Goal: Information Seeking & Learning: Learn about a topic

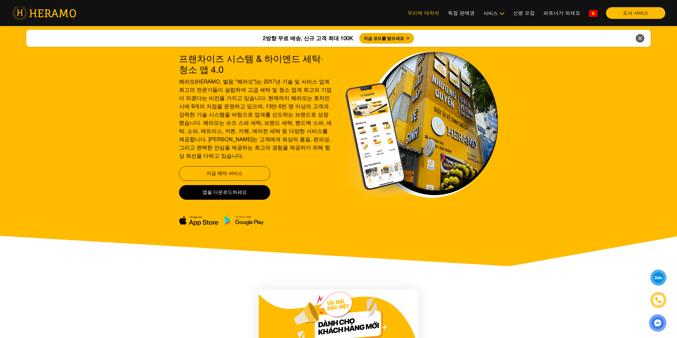
click at [420, 14] on font "우리에 대하여" at bounding box center [424, 13] width 32 height 6
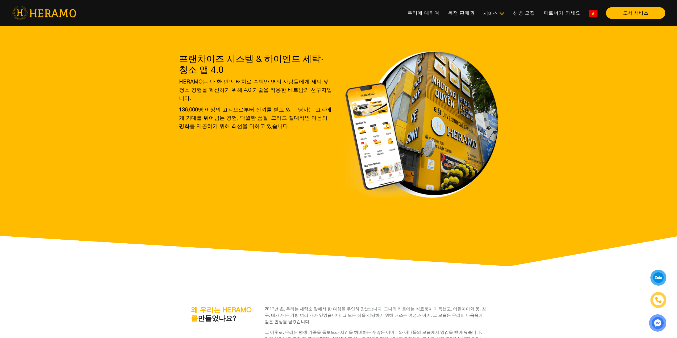
click at [234, 94] on span "HERAMO는 단 한 번의 터치로 수백만 명의 사람들에게 세탁 및 청소 경험을 혁신하기 위해 4.0 기술을 적용한 베트남의 선구자입니다. 13…" at bounding box center [255, 103] width 153 height 53
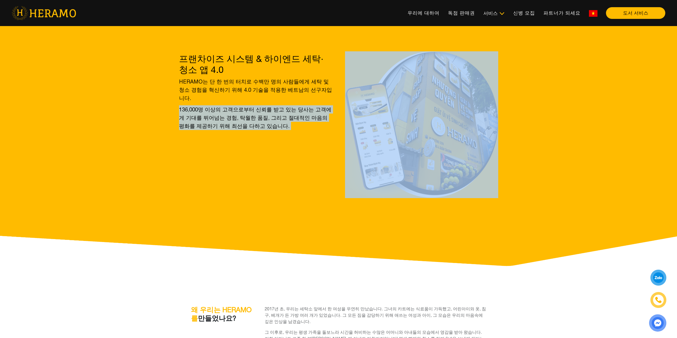
drag, startPoint x: 234, startPoint y: 94, endPoint x: 234, endPoint y: 130, distance: 35.1
click at [234, 127] on div "프랜차이즈 시스템 & 하이엔드 세탁·청소 앱 4.0 HERAMO는 단 한 번의 터치로 수백만 명의 사람들에게 세탁 및 청소 경험을 혁신하기 위…" at bounding box center [255, 125] width 153 height 145
click at [234, 130] on div "프랜차이즈 시스템 & 하이엔드 세탁·청소 앱 4.0 HERAMO는 단 한 번의 터치로 수백만 명의 사람들에게 세탁 및 청소 경험을 혁신하기 위…" at bounding box center [255, 125] width 153 height 145
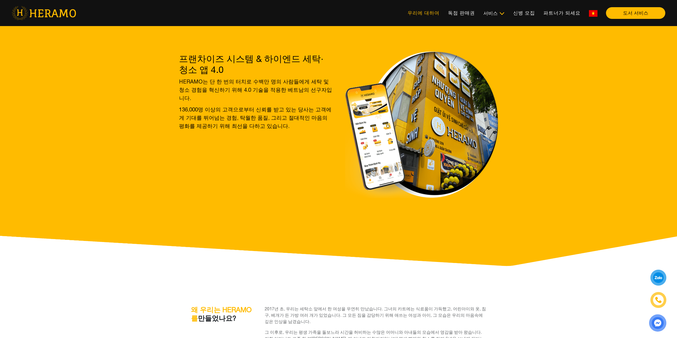
click at [433, 9] on link "우리에 대하여" at bounding box center [423, 12] width 40 height 11
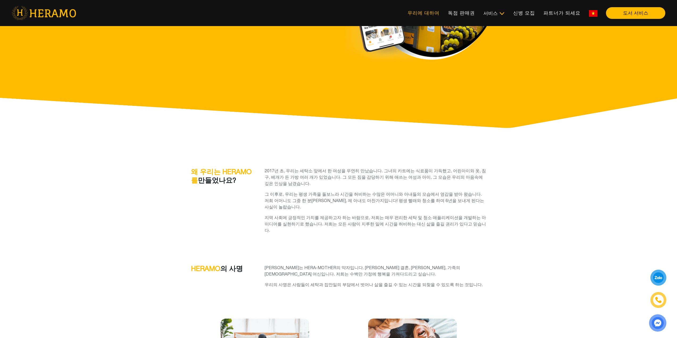
scroll to position [160, 0]
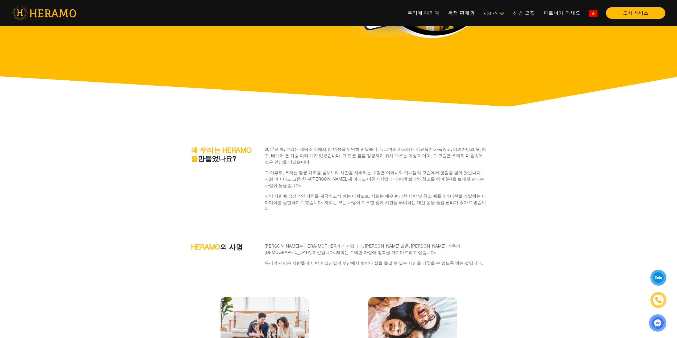
click at [324, 156] on font "2017년 초, 우리는 세탁소 앞에서 한 여성을 우연히 만났습니다. 그녀의 카트에는 식료품이 가득했고, 어린아이와 옷, 침구, 베개가 든 가방…" at bounding box center [375, 156] width 221 height 18
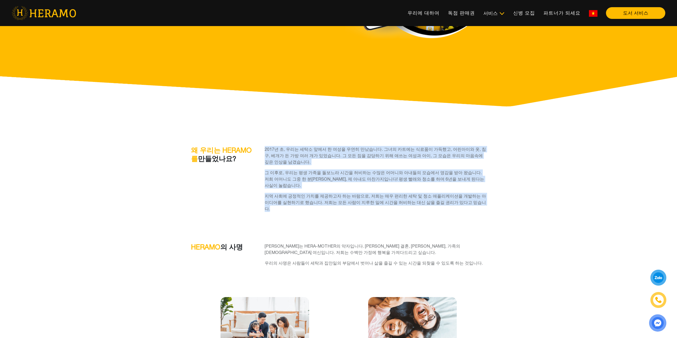
drag, startPoint x: 324, startPoint y: 156, endPoint x: 314, endPoint y: 195, distance: 40.6
click at [314, 195] on div "2017년 초, 우리는 세탁소 앞에서 한 여성을 우연히 만났습니다. 그녀의 카트에는 식료품이 가득했고, 어린아이와 옷, 침구, 베개가 든 가방…" at bounding box center [376, 181] width 222 height 70
click at [314, 195] on font "지역 사회에 긍정적인 가치를 제공하고자 하는 바람으로, 저희는 매우 편리한 세탁 및 청소 애플리케이션을 개발하는 아이디어를 실현하기로 했습니다…" at bounding box center [375, 203] width 221 height 18
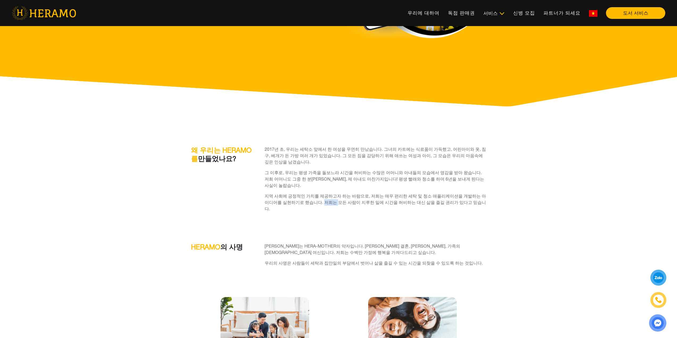
click at [314, 195] on font "지역 사회에 긍정적인 가치를 제공하고자 하는 바람으로, 저희는 매우 편리한 세탁 및 청소 애플리케이션을 개발하는 아이디어를 실현하기로 했습니다…" at bounding box center [375, 203] width 221 height 18
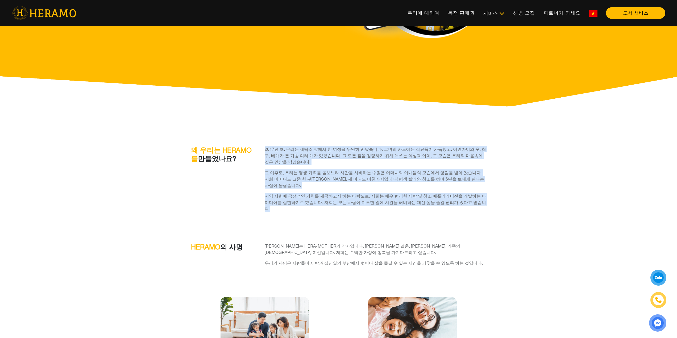
drag, startPoint x: 314, startPoint y: 195, endPoint x: 323, endPoint y: 158, distance: 38.6
click at [322, 161] on div "2017년 초, 우리는 세탁소 앞에서 한 여성을 우연히 만났습니다. 그녀의 카트에는 식료품이 가득했고, 어린아이와 옷, 침구, 베개가 든 가방…" at bounding box center [376, 181] width 222 height 70
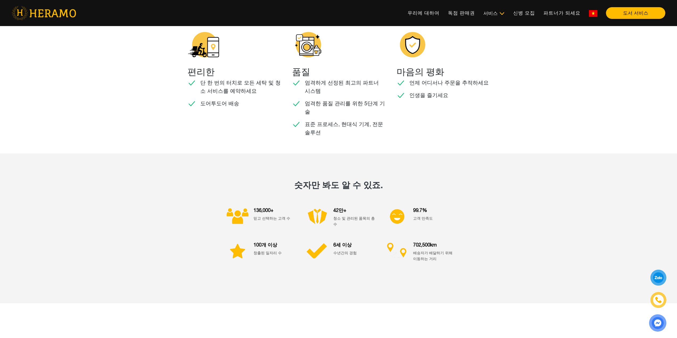
scroll to position [0, 0]
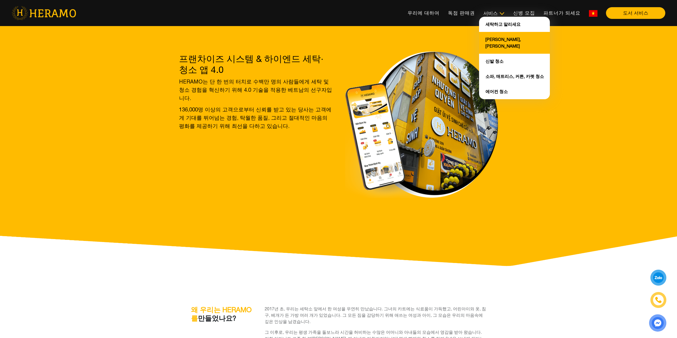
click at [508, 41] on font "[PERSON_NAME], [PERSON_NAME]" at bounding box center [503, 42] width 35 height 11
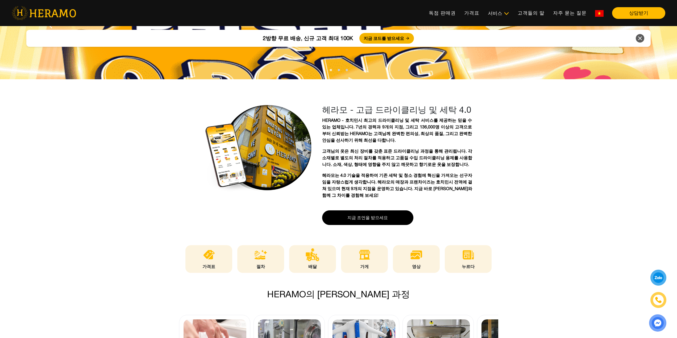
click at [393, 148] on div "HERAMO - 호치민시 최고의 드라이클리닝 및 세탁 서비스를 제공하는 믿을 수 있는 업체입니다. 7년의 경력과 9개의 지점, 그리고 136,…" at bounding box center [397, 158] width 150 height 82
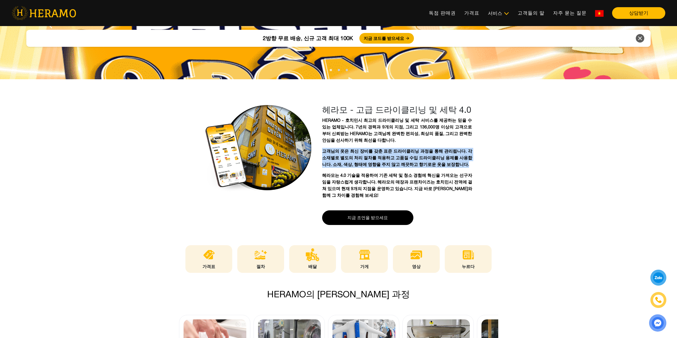
click at [393, 148] on div "HERAMO - 호치민시 최고의 드라이클리닝 및 세탁 서비스를 제공하는 믿을 수 있는 업체입니다. 7년의 경력과 9개의 지점, 그리고 136,…" at bounding box center [397, 158] width 150 height 82
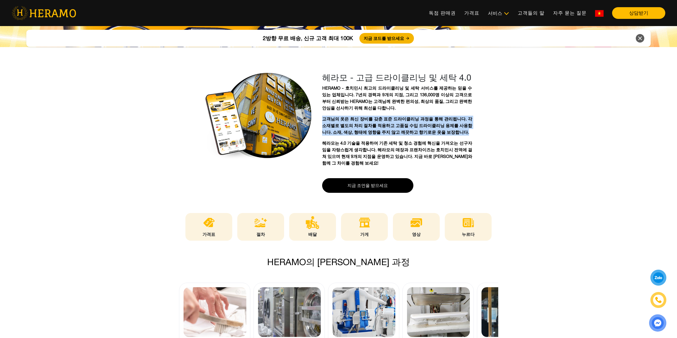
scroll to position [240, 0]
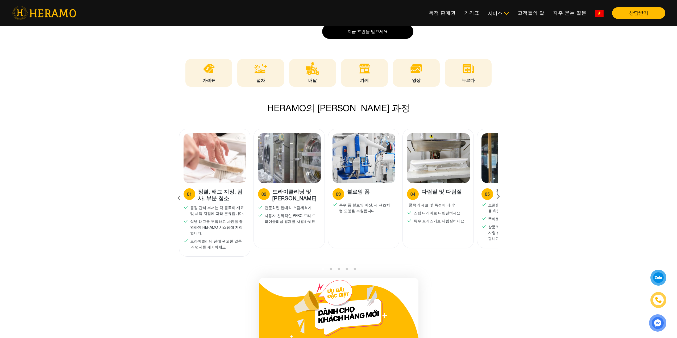
click at [496, 196] on icon at bounding box center [499, 197] width 10 height 3
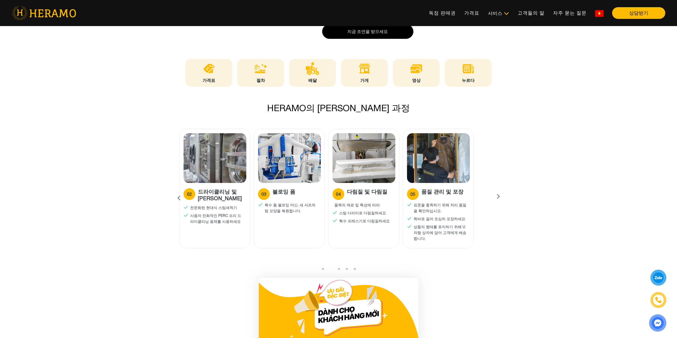
click at [496, 196] on icon at bounding box center [499, 197] width 10 height 3
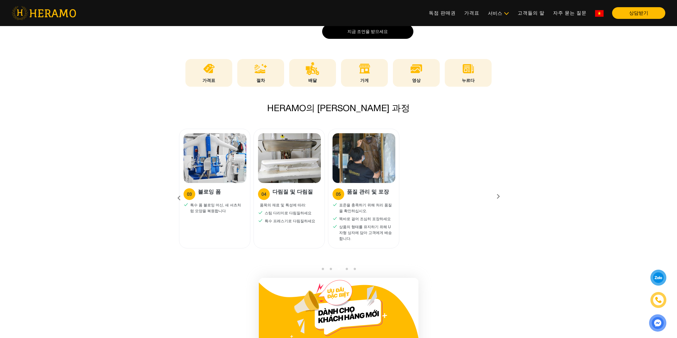
click at [497, 196] on icon at bounding box center [499, 197] width 10 height 3
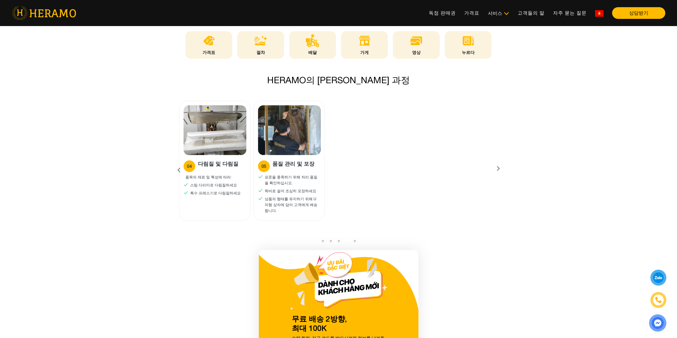
scroll to position [399, 0]
